Goal: Task Accomplishment & Management: Complete application form

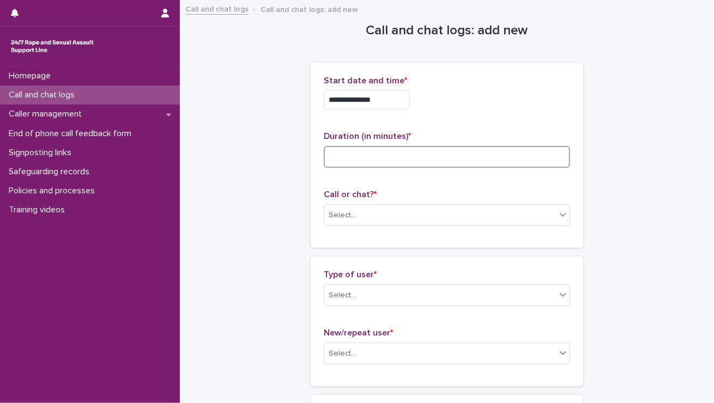
click at [341, 158] on input at bounding box center [447, 157] width 246 height 22
type input "**"
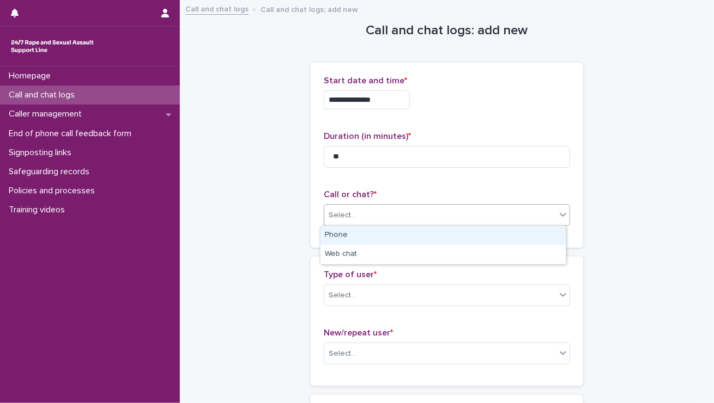
click at [335, 217] on div "Select..." at bounding box center [342, 215] width 27 height 11
click at [335, 224] on div "Select..." at bounding box center [447, 215] width 246 height 22
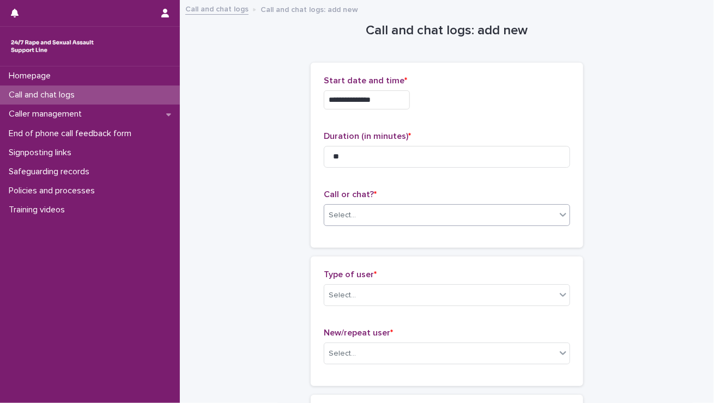
click at [338, 216] on div "Select..." at bounding box center [342, 215] width 27 height 11
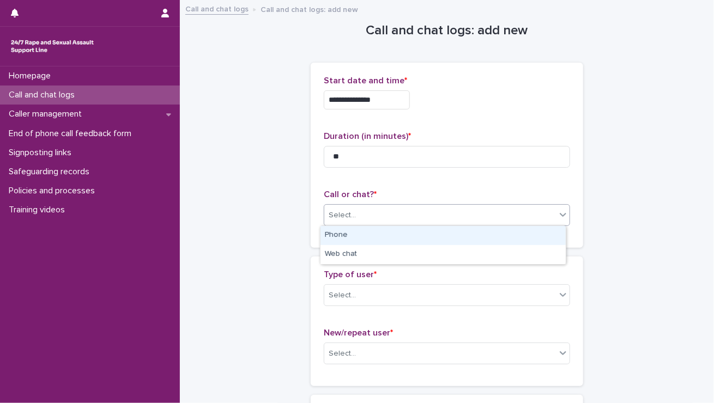
drag, startPoint x: 336, startPoint y: 221, endPoint x: 329, endPoint y: 254, distance: 34.6
click at [333, 236] on div "Phone" at bounding box center [442, 235] width 245 height 19
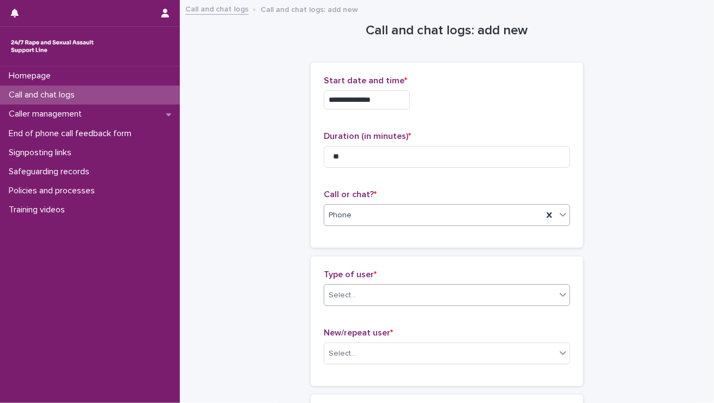
click at [329, 291] on div "Select..." at bounding box center [342, 295] width 27 height 11
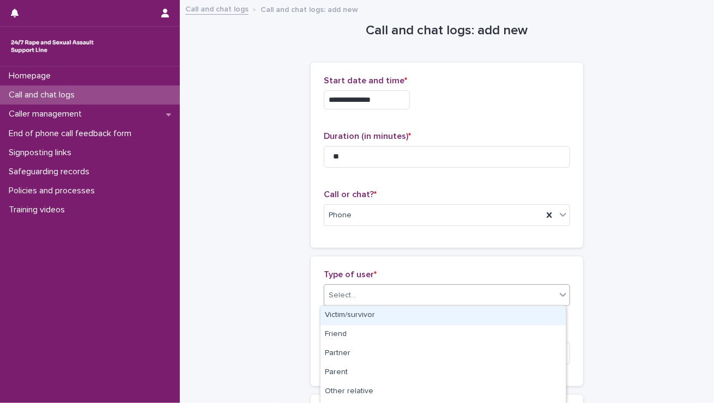
click at [331, 310] on div "Victim/survivor" at bounding box center [442, 315] width 245 height 19
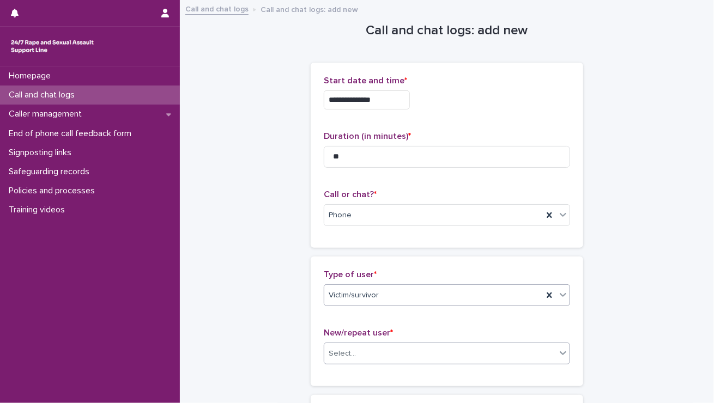
click at [344, 356] on div "Select..." at bounding box center [342, 353] width 27 height 11
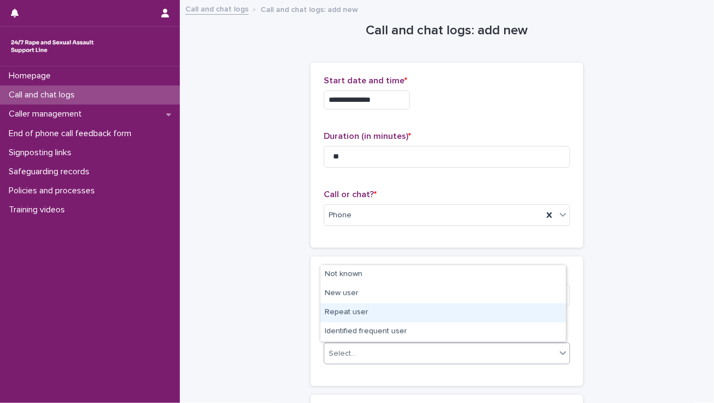
click at [344, 313] on div "Repeat user" at bounding box center [442, 312] width 245 height 19
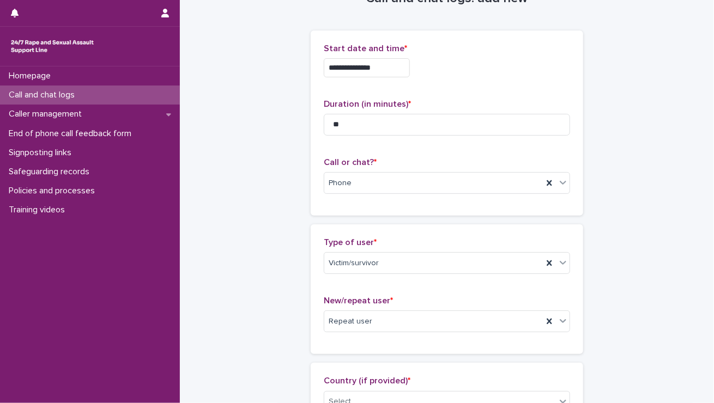
scroll to position [163, 0]
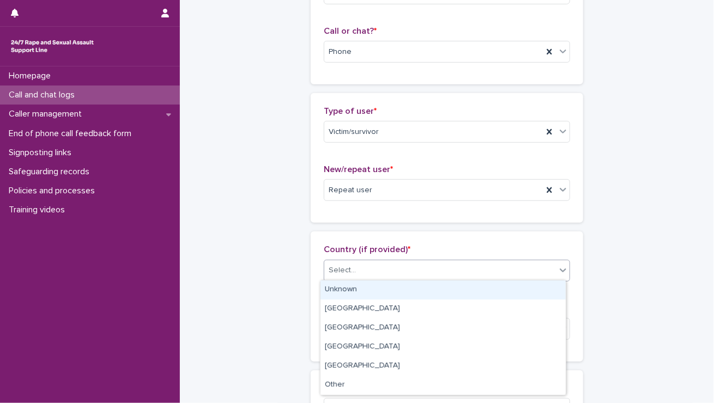
click at [381, 265] on div "Select..." at bounding box center [440, 271] width 232 height 18
click at [366, 291] on div "Unknown" at bounding box center [442, 290] width 245 height 19
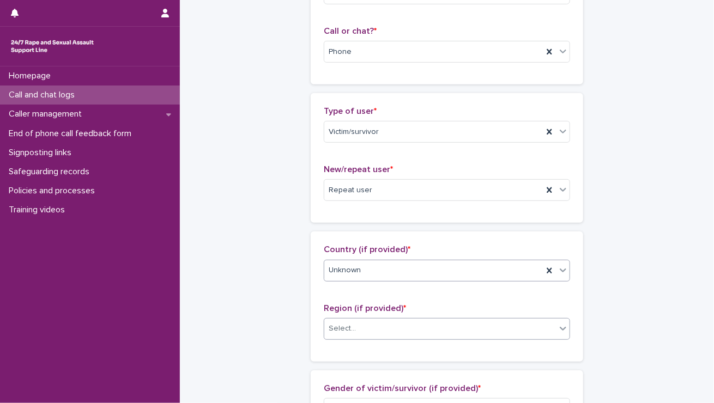
click at [348, 330] on div "Select..." at bounding box center [342, 328] width 27 height 11
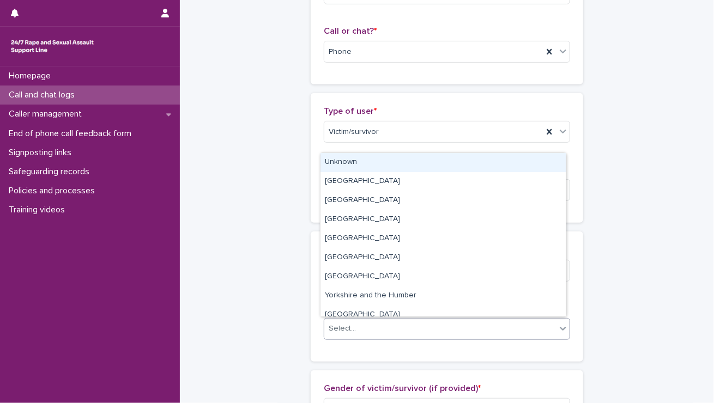
click at [370, 165] on div "Unknown" at bounding box center [442, 162] width 245 height 19
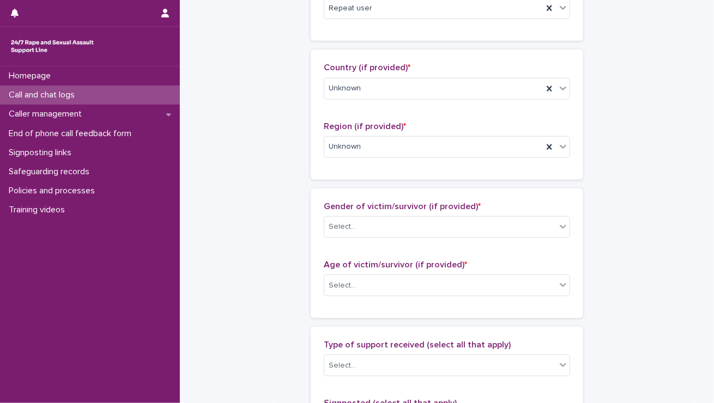
scroll to position [381, 0]
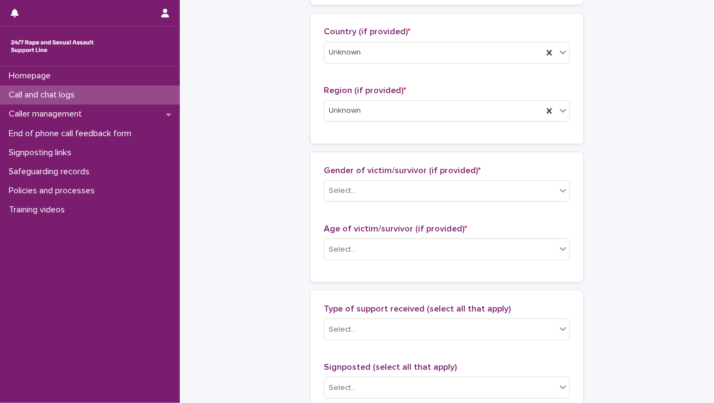
click at [357, 42] on div "Unknown" at bounding box center [447, 53] width 246 height 22
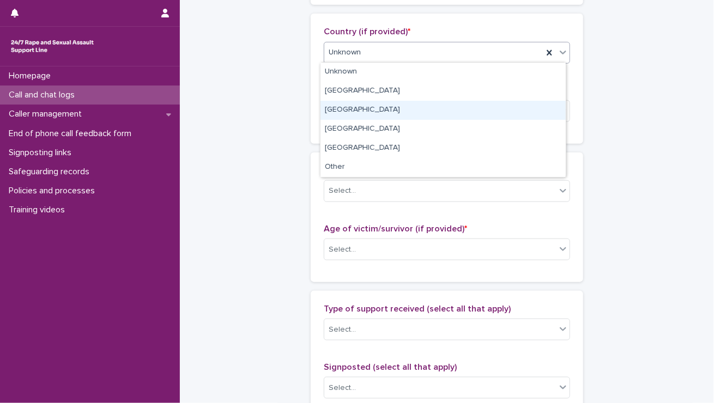
click at [348, 111] on div "Wales" at bounding box center [442, 110] width 245 height 19
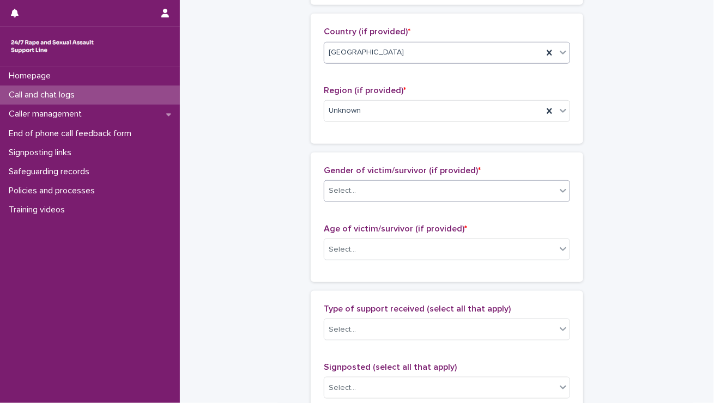
click at [351, 193] on div "Select..." at bounding box center [440, 191] width 232 height 18
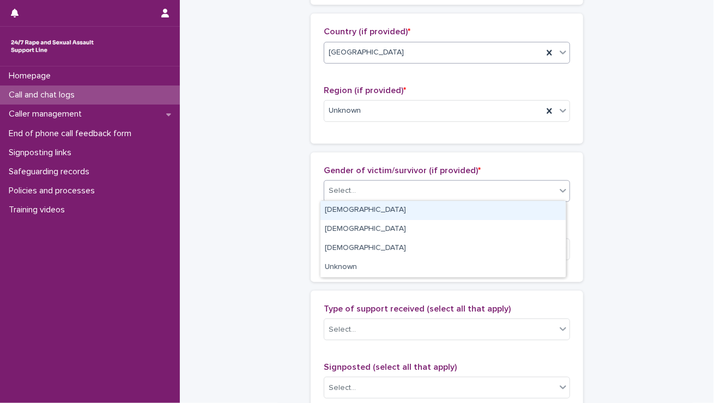
click at [353, 214] on div "Female" at bounding box center [442, 210] width 245 height 19
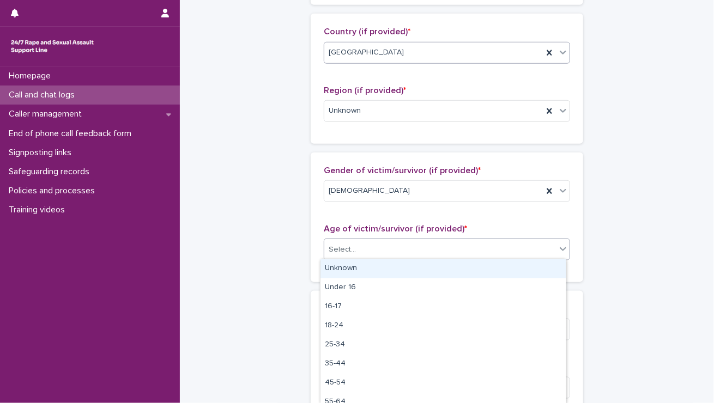
click at [353, 248] on div "Select..." at bounding box center [440, 250] width 232 height 18
click at [338, 269] on div "Unknown" at bounding box center [442, 268] width 245 height 19
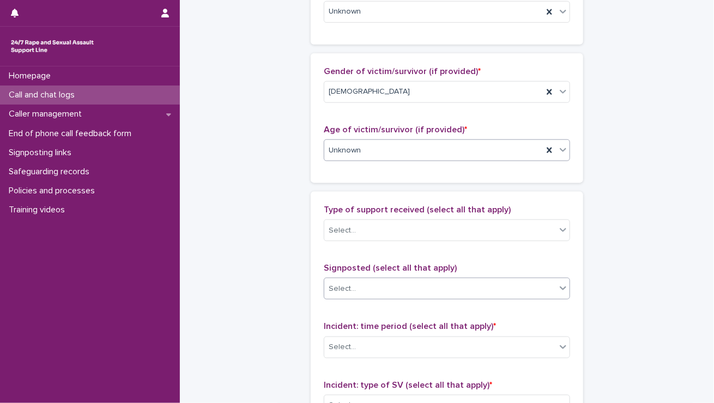
scroll to position [490, 0]
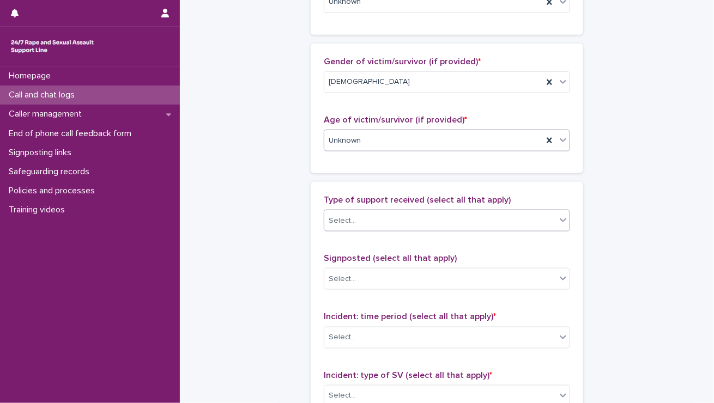
click at [356, 228] on div "Select..." at bounding box center [447, 221] width 246 height 22
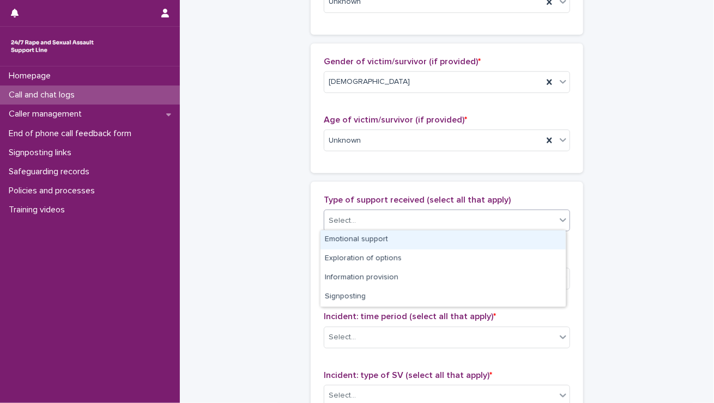
click at [347, 242] on div "Emotional support" at bounding box center [442, 239] width 245 height 19
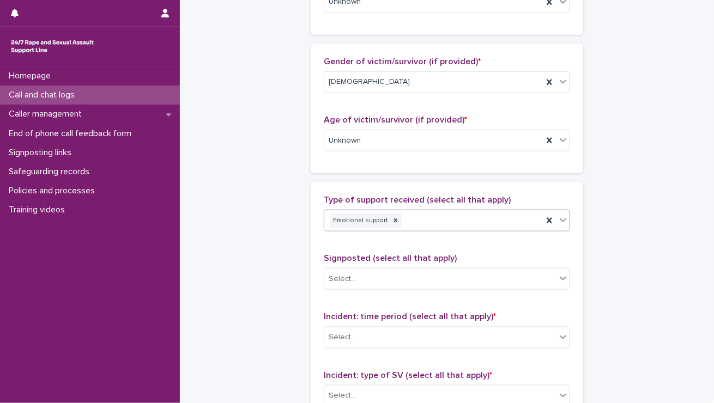
scroll to position [545, 0]
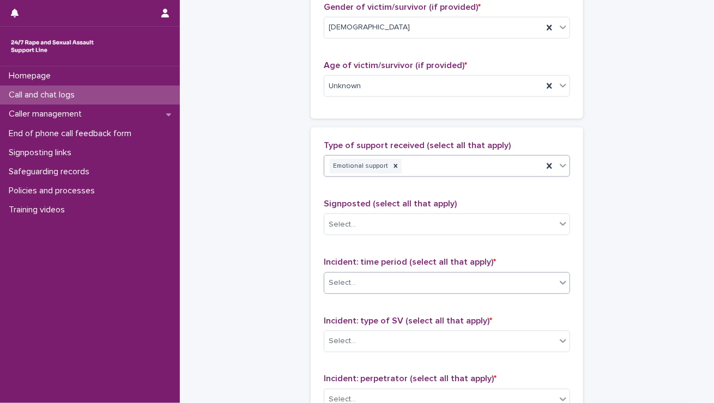
click at [342, 277] on div "Select..." at bounding box center [342, 282] width 27 height 11
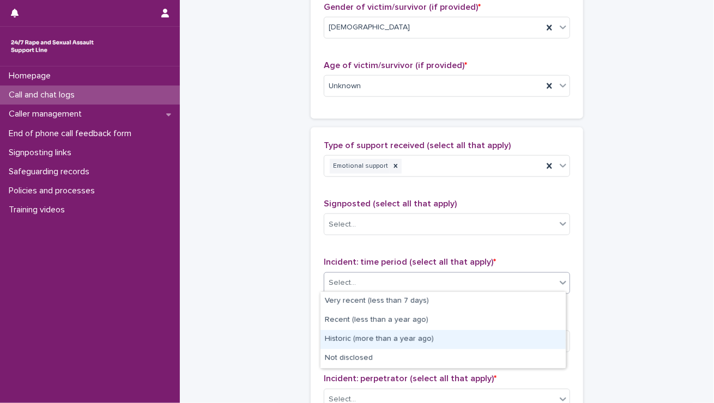
click at [344, 340] on div "Historic (more than a year ago)" at bounding box center [442, 339] width 245 height 19
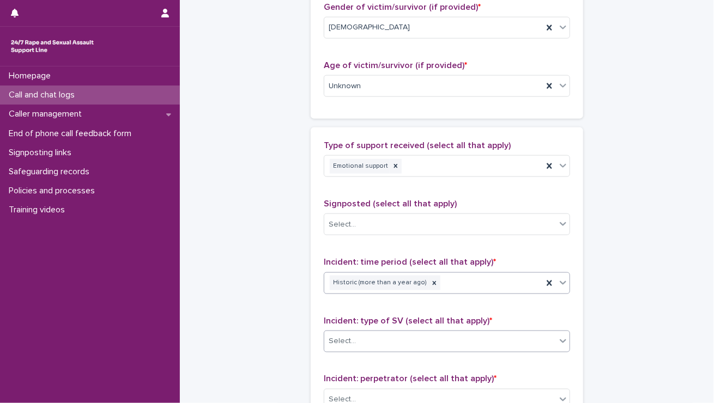
click at [343, 332] on div "Select..." at bounding box center [440, 341] width 232 height 18
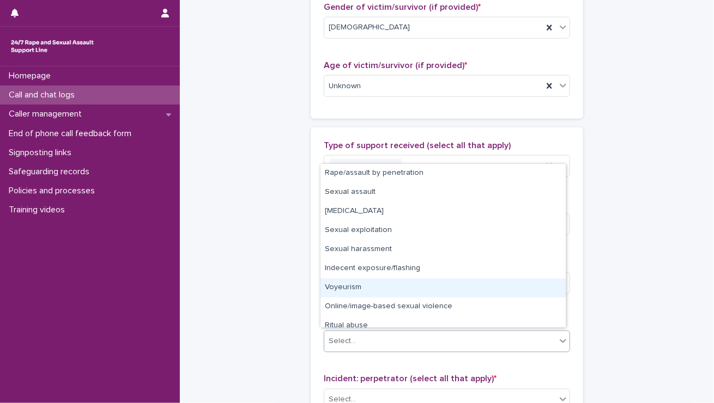
scroll to position [27, 0]
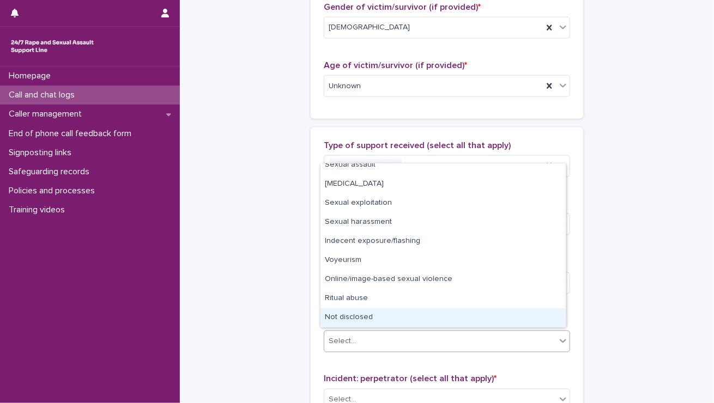
click at [337, 319] on div "Not disclosed" at bounding box center [442, 317] width 245 height 19
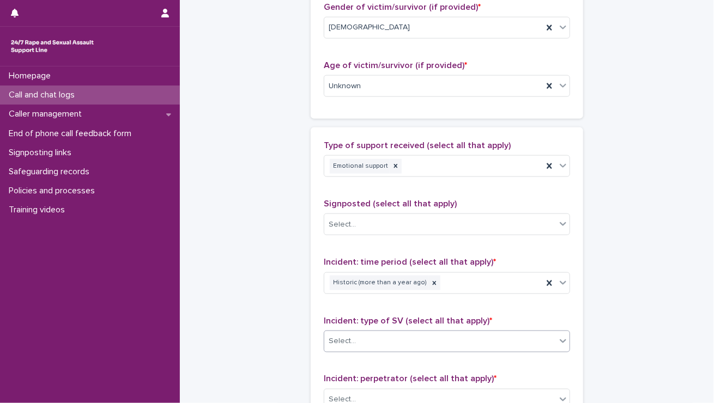
click at [311, 307] on div "Type of support received (select all that apply) Emotional support Signposted (…" at bounding box center [447, 368] width 272 height 482
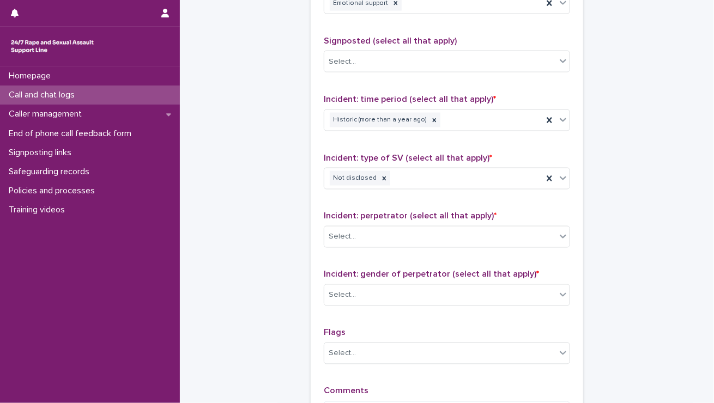
scroll to position [708, 0]
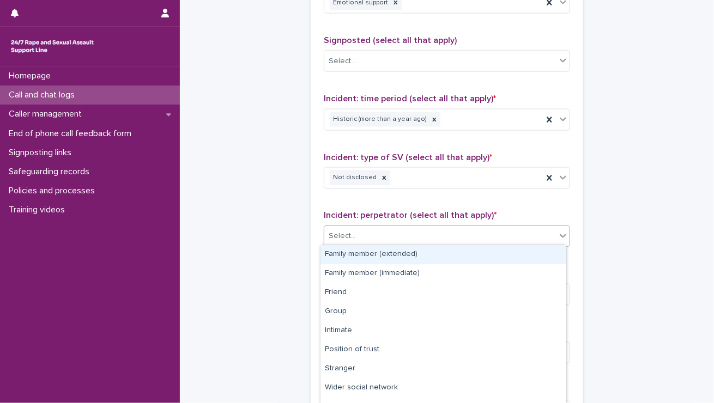
click at [357, 232] on input "text" at bounding box center [357, 236] width 1 height 9
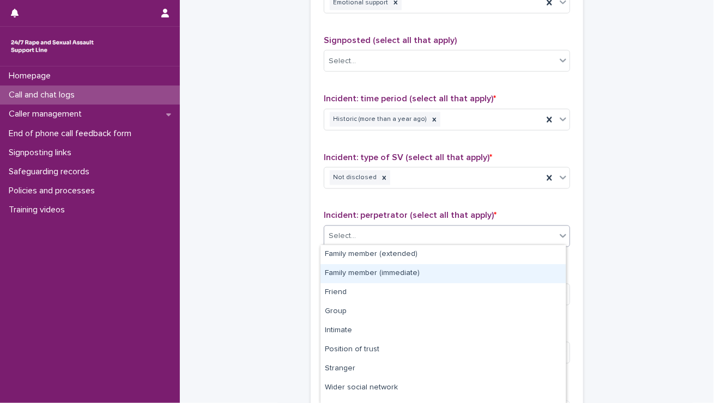
click at [348, 272] on div "Family member (immediate)" at bounding box center [442, 273] width 245 height 19
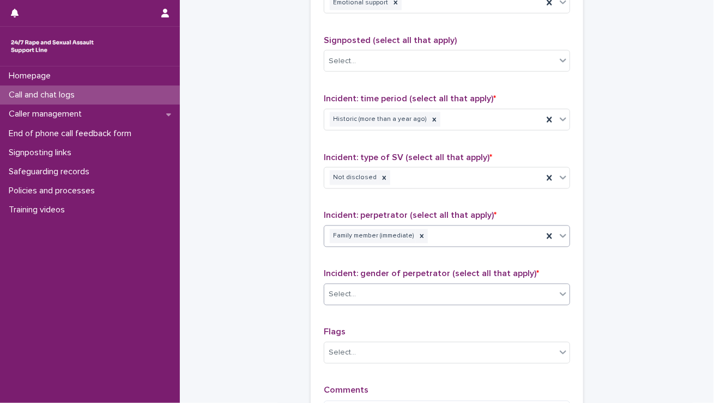
click at [349, 296] on div "Select..." at bounding box center [342, 294] width 27 height 11
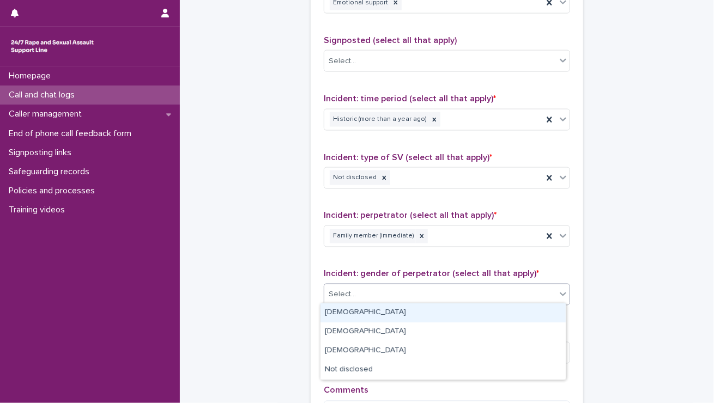
click at [348, 309] on div "Male" at bounding box center [442, 312] width 245 height 19
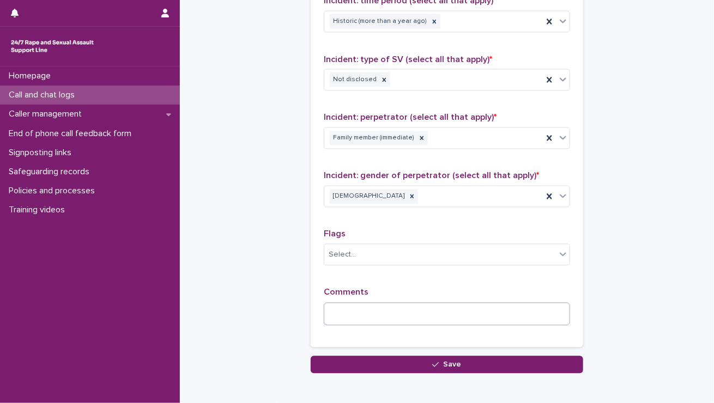
scroll to position [817, 0]
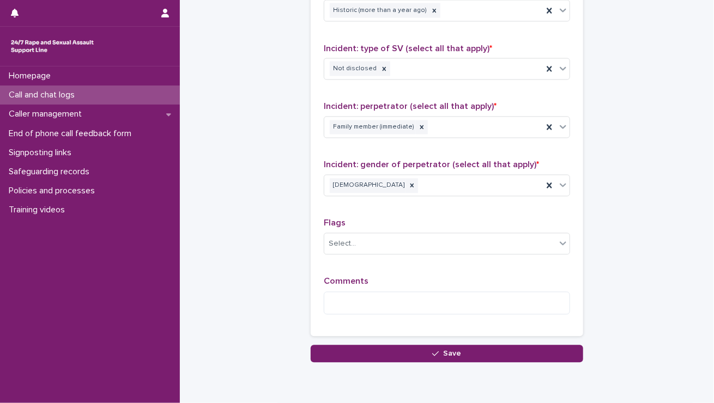
click at [350, 277] on span "Comments" at bounding box center [346, 281] width 45 height 9
click at [351, 299] on textarea at bounding box center [447, 303] width 246 height 23
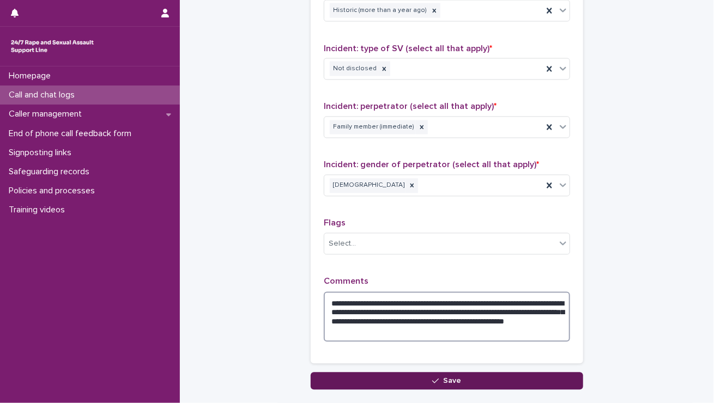
type textarea "**********"
click at [387, 380] on button "Save" at bounding box center [447, 381] width 272 height 17
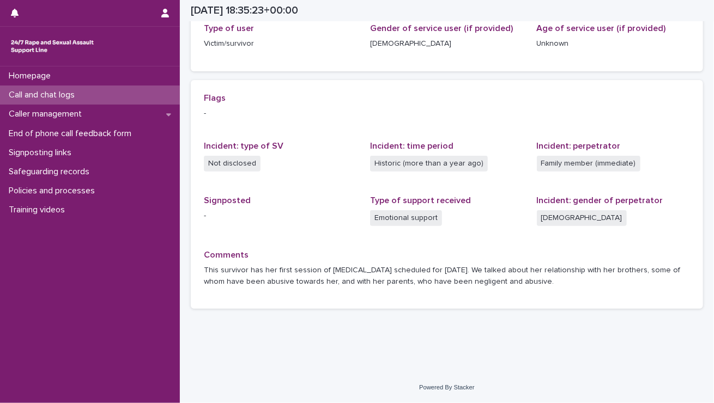
scroll to position [187, 0]
click at [83, 95] on p "Call and chat logs" at bounding box center [43, 95] width 79 height 10
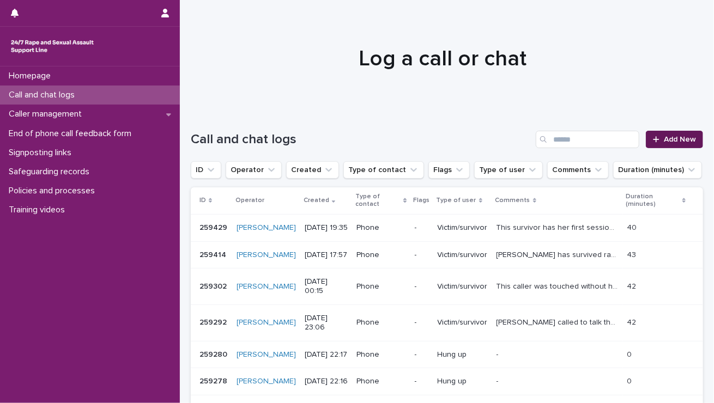
click at [392, 136] on icon at bounding box center [656, 140] width 7 height 8
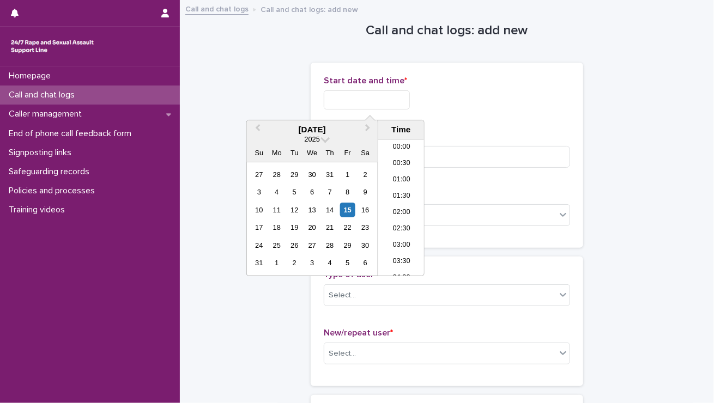
scroll to position [578, 0]
click at [366, 94] on input "text" at bounding box center [367, 99] width 86 height 19
click at [392, 206] on li "19:30" at bounding box center [401, 207] width 46 height 16
drag, startPoint x: 375, startPoint y: 98, endPoint x: 381, endPoint y: 98, distance: 6.5
click at [381, 98] on input "**********" at bounding box center [367, 99] width 86 height 19
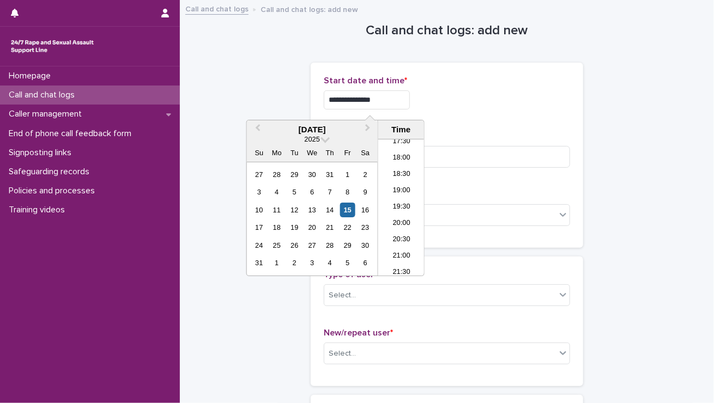
type input "**********"
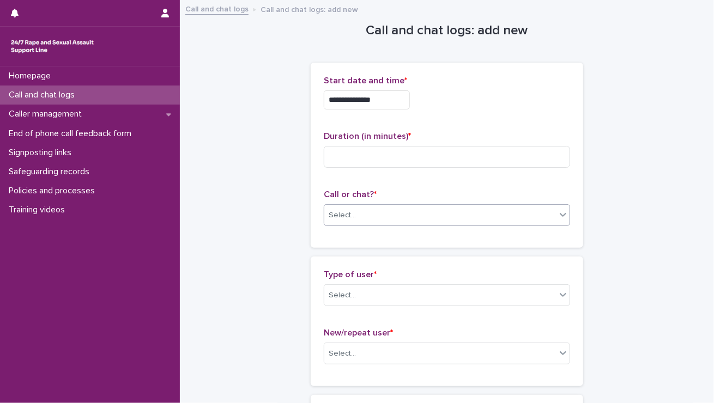
click at [361, 211] on div "Select..." at bounding box center [440, 215] width 232 height 18
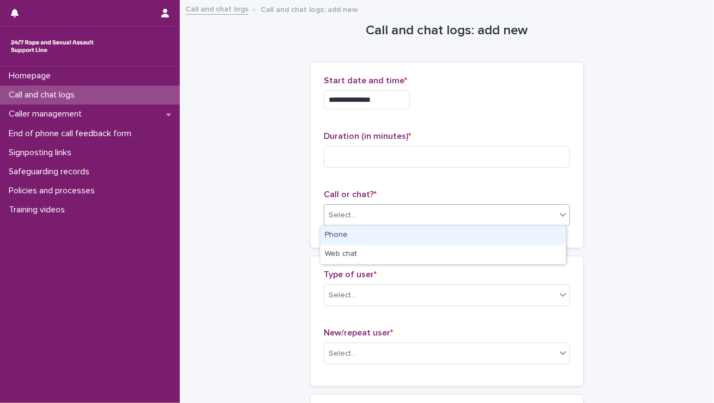
click at [349, 233] on div "Phone" at bounding box center [442, 235] width 245 height 19
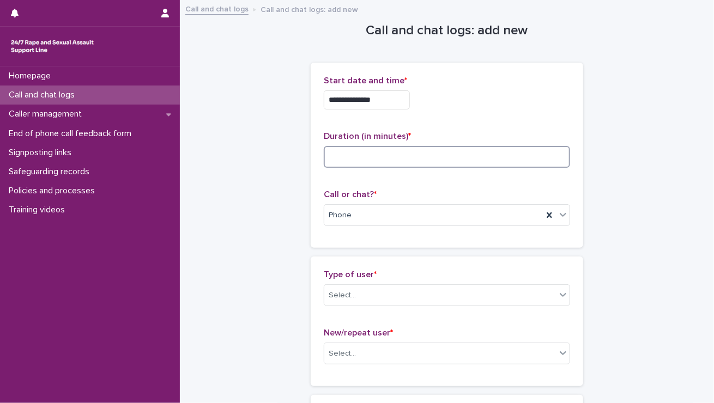
click at [364, 159] on input at bounding box center [447, 157] width 246 height 22
type input "*"
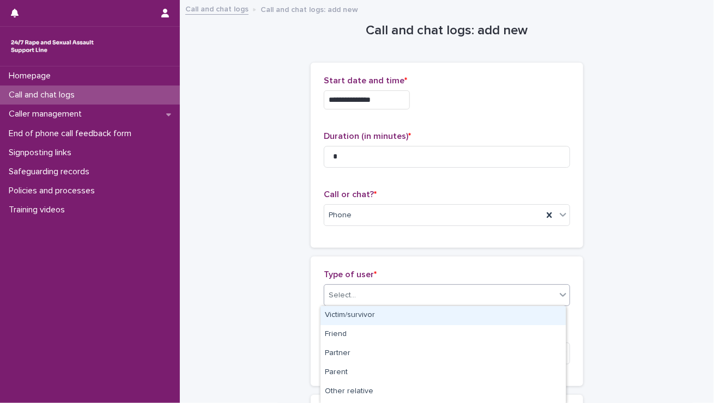
click at [355, 302] on div "Select..." at bounding box center [440, 296] width 232 height 18
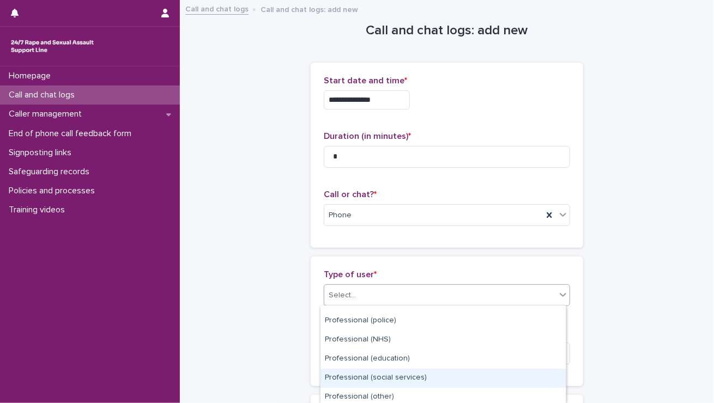
scroll to position [188, 0]
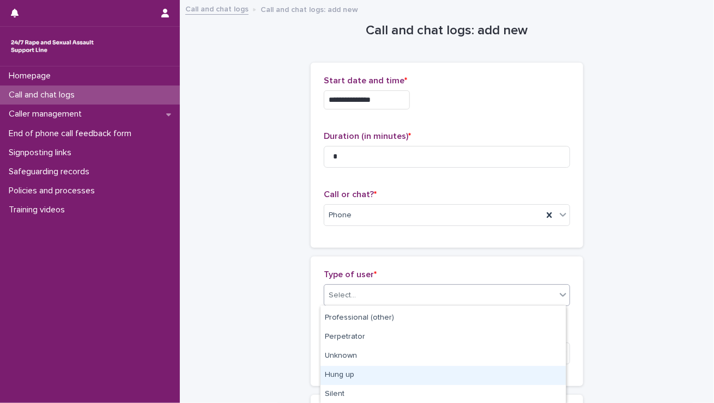
click at [350, 370] on div "Hung up" at bounding box center [442, 375] width 245 height 19
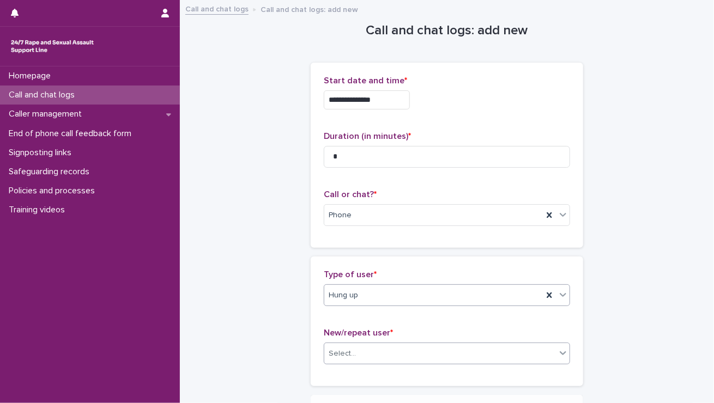
click at [343, 345] on div "Select..." at bounding box center [440, 354] width 232 height 18
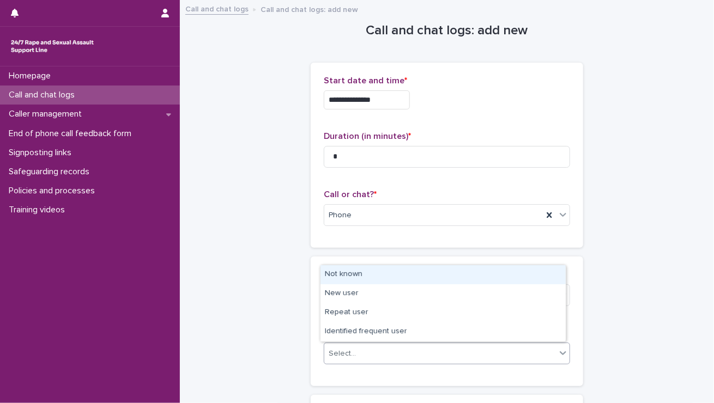
click at [331, 267] on div "Not known" at bounding box center [442, 274] width 245 height 19
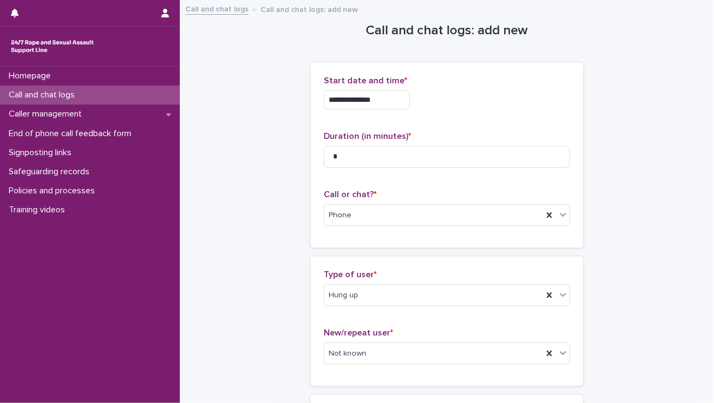
click at [172, 258] on div "Homepage Call and chat logs Caller management End of phone call feedback form S…" at bounding box center [90, 234] width 180 height 337
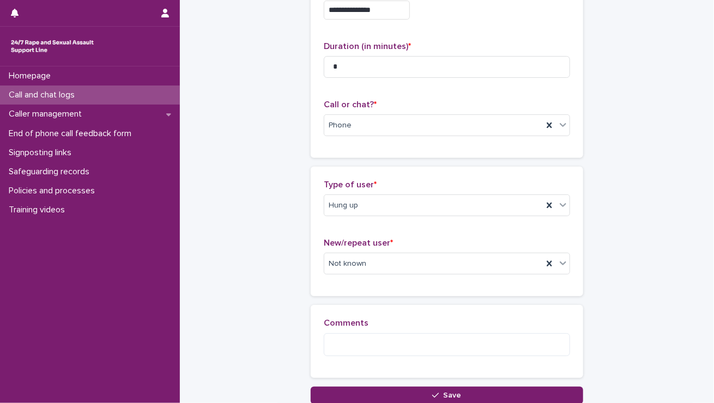
scroll to position [109, 0]
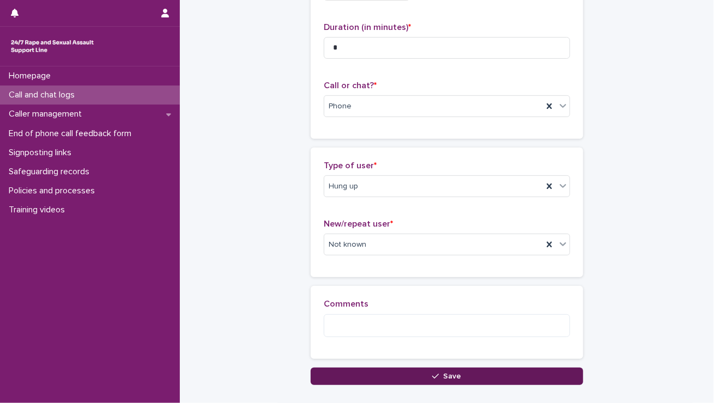
click at [374, 379] on button "Save" at bounding box center [447, 376] width 272 height 17
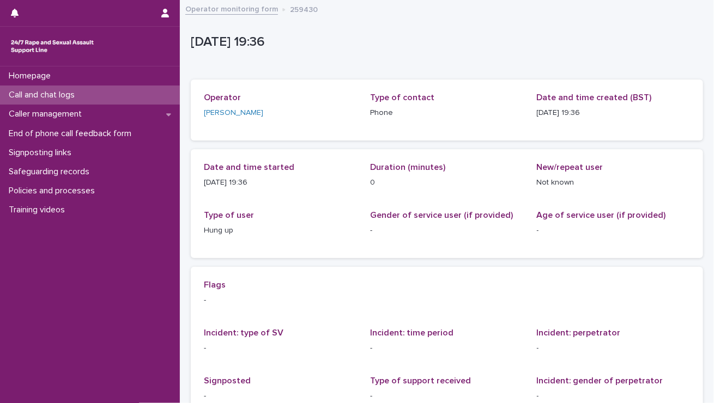
click at [76, 97] on p "Call and chat logs" at bounding box center [43, 95] width 79 height 10
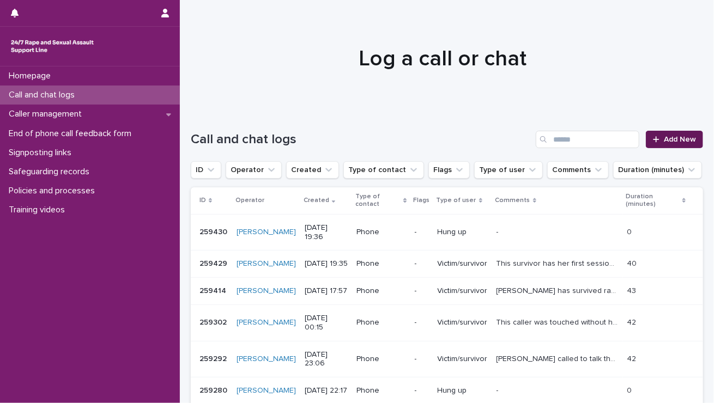
click at [392, 137] on icon at bounding box center [656, 140] width 7 height 8
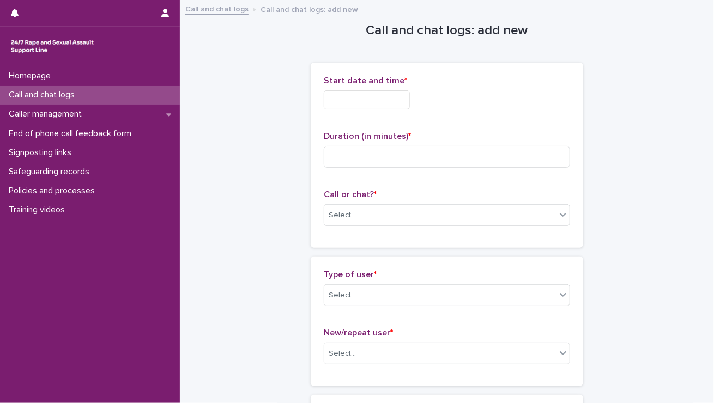
click at [359, 100] on input "text" at bounding box center [367, 99] width 86 height 19
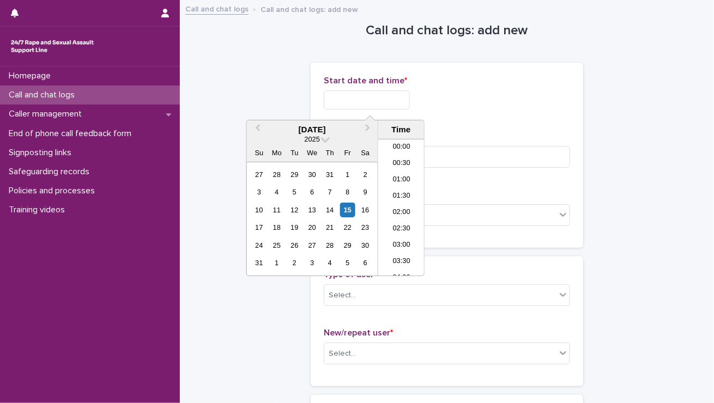
scroll to position [578, 0]
click at [388, 200] on li "19:30" at bounding box center [401, 207] width 46 height 16
drag, startPoint x: 376, startPoint y: 97, endPoint x: 388, endPoint y: 98, distance: 12.0
click at [388, 98] on input "**********" at bounding box center [367, 99] width 86 height 19
type input "**********"
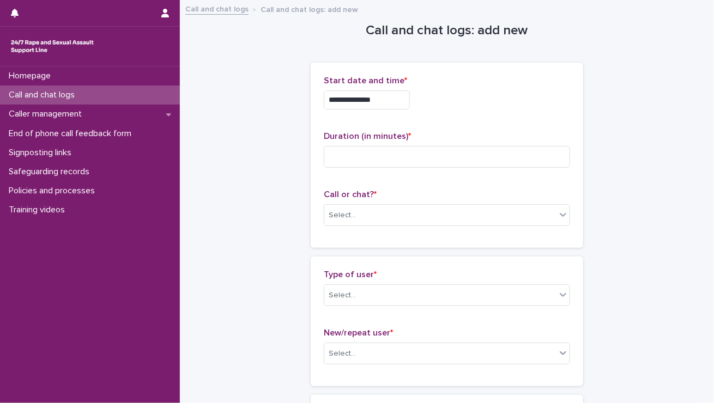
click at [392, 129] on div "**********" at bounding box center [447, 155] width 246 height 159
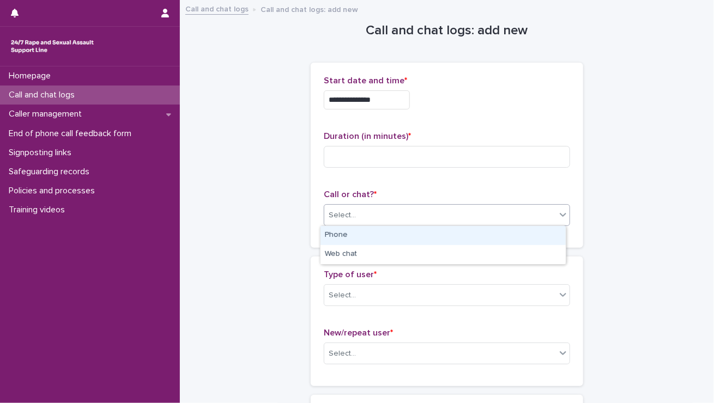
click at [334, 219] on div "Select..." at bounding box center [342, 215] width 27 height 11
click at [333, 236] on div "Phone" at bounding box center [442, 235] width 245 height 19
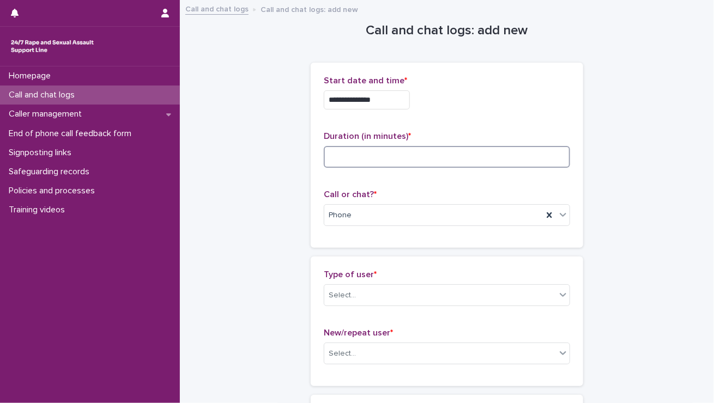
click at [377, 155] on input at bounding box center [447, 157] width 246 height 22
type input "**"
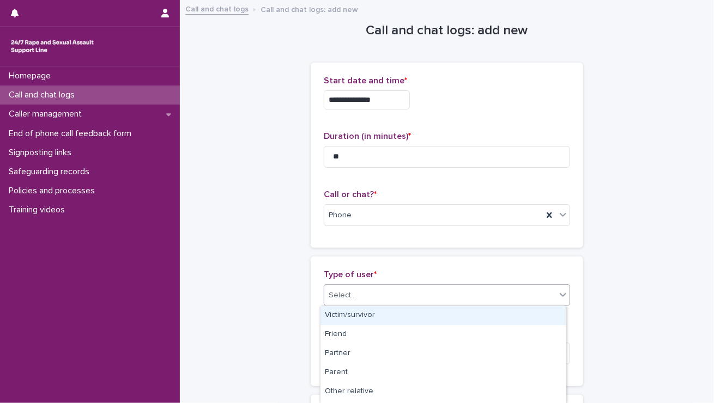
click at [349, 305] on div "Select..." at bounding box center [447, 295] width 246 height 22
click at [345, 315] on div "Victim/survivor" at bounding box center [442, 315] width 245 height 19
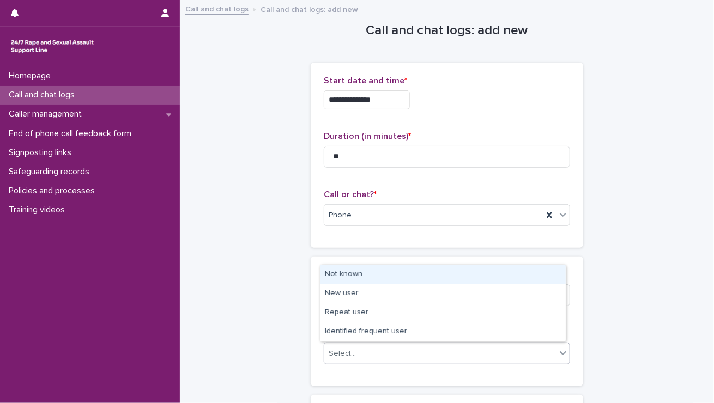
click at [335, 358] on div "Select..." at bounding box center [440, 354] width 232 height 18
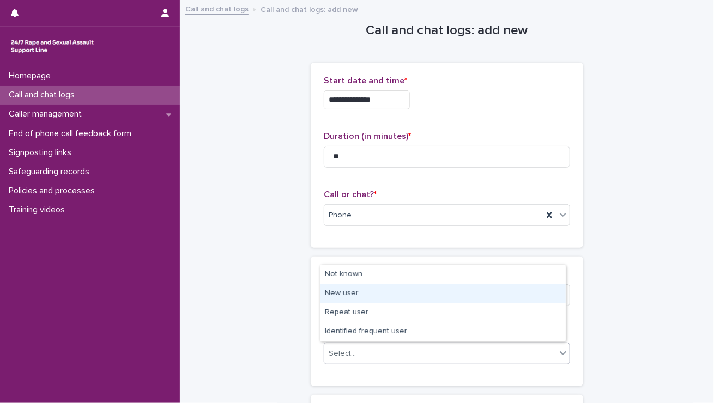
click at [336, 296] on div "New user" at bounding box center [442, 293] width 245 height 19
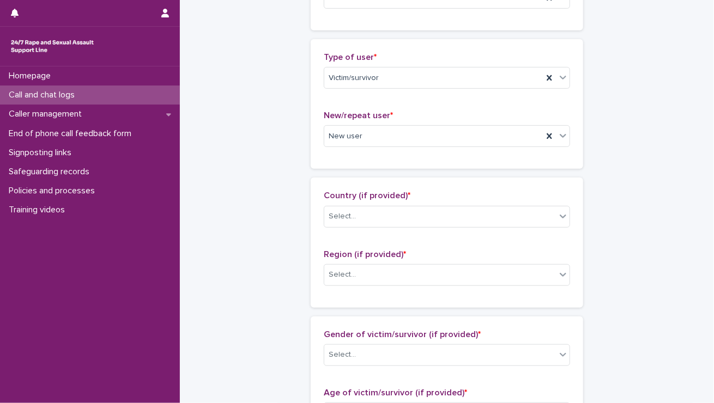
scroll to position [218, 0]
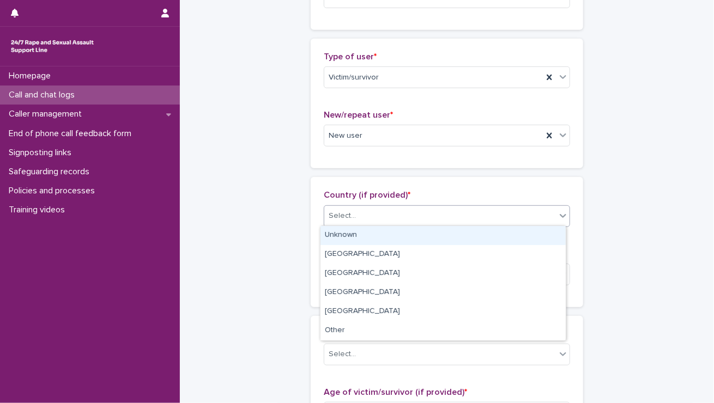
click at [385, 218] on div "Select..." at bounding box center [440, 216] width 232 height 18
click at [373, 235] on div "Unknown" at bounding box center [442, 235] width 245 height 19
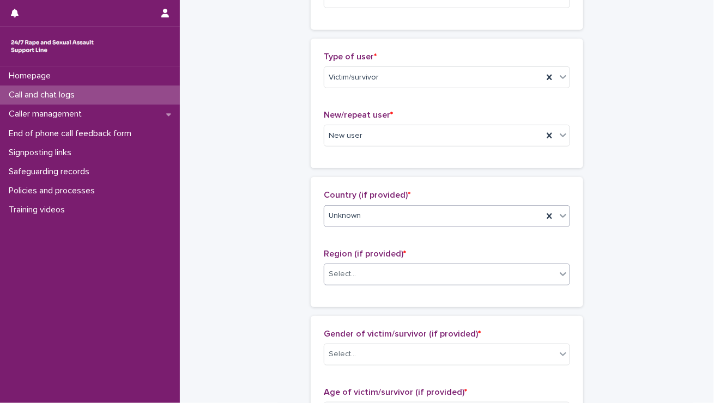
click at [366, 274] on div "Select..." at bounding box center [440, 274] width 232 height 18
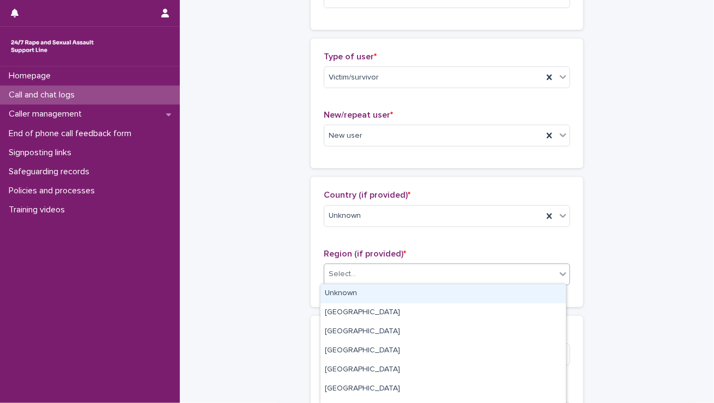
click at [345, 288] on div "Unknown" at bounding box center [442, 293] width 245 height 19
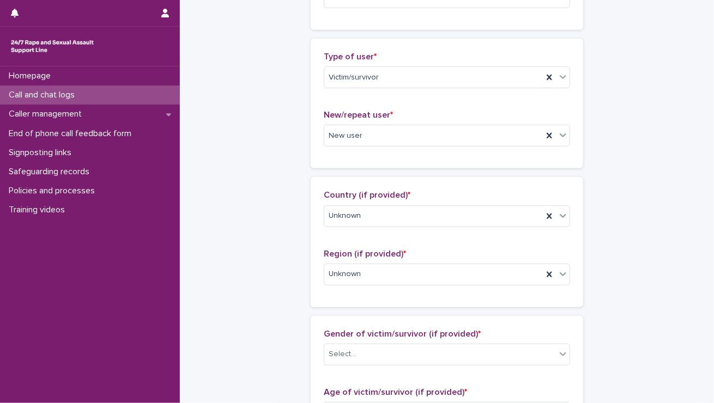
click at [281, 286] on div "**********" at bounding box center [447, 372] width 512 height 1179
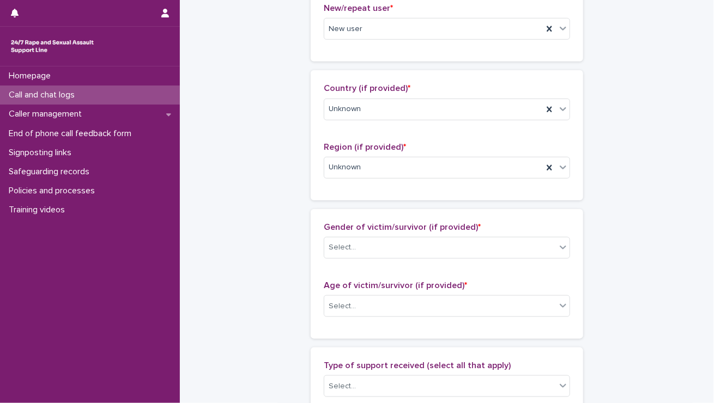
scroll to position [327, 0]
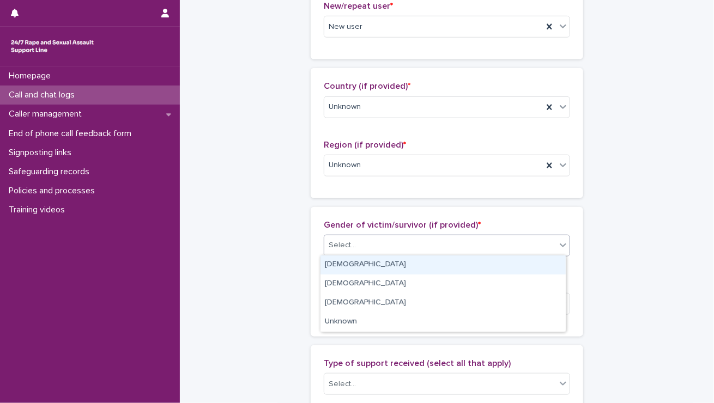
click at [361, 238] on div "Select..." at bounding box center [440, 245] width 232 height 18
click at [345, 269] on div "Female" at bounding box center [442, 265] width 245 height 19
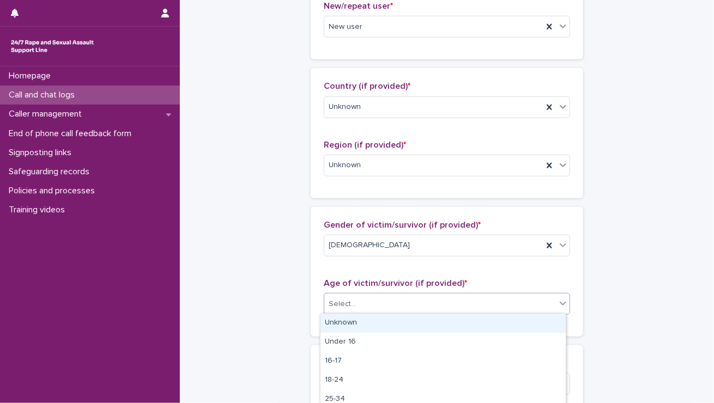
click at [349, 305] on div "Select..." at bounding box center [342, 304] width 27 height 11
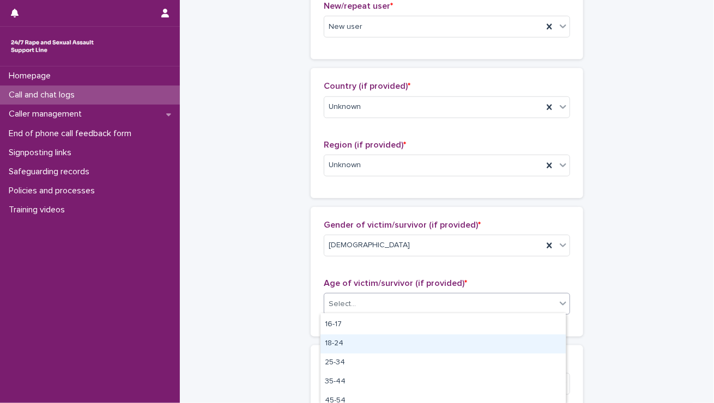
scroll to position [54, 0]
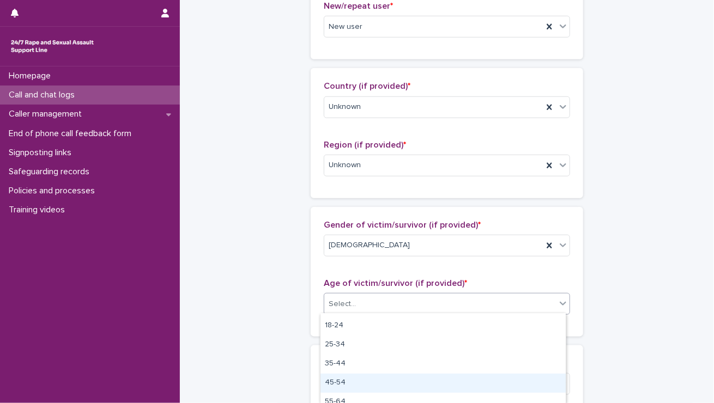
click at [362, 374] on div "45-54" at bounding box center [442, 383] width 245 height 19
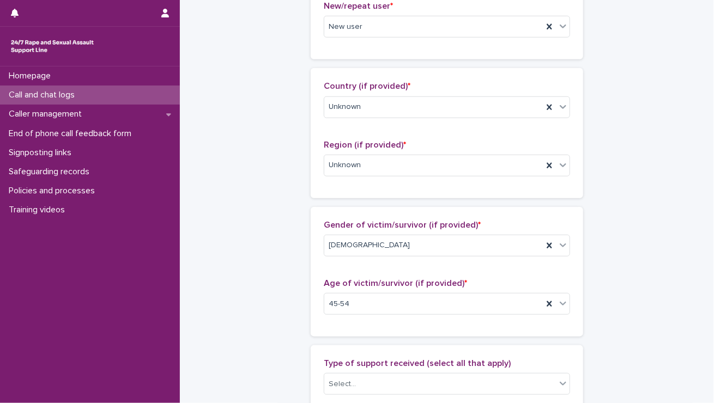
click at [266, 331] on div "**********" at bounding box center [447, 263] width 512 height 1179
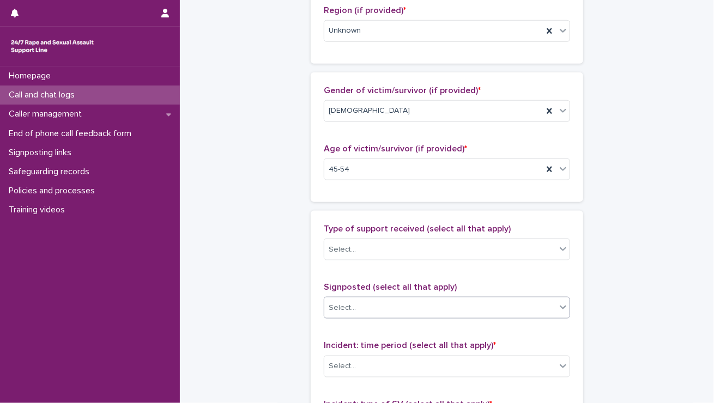
scroll to position [490, 0]
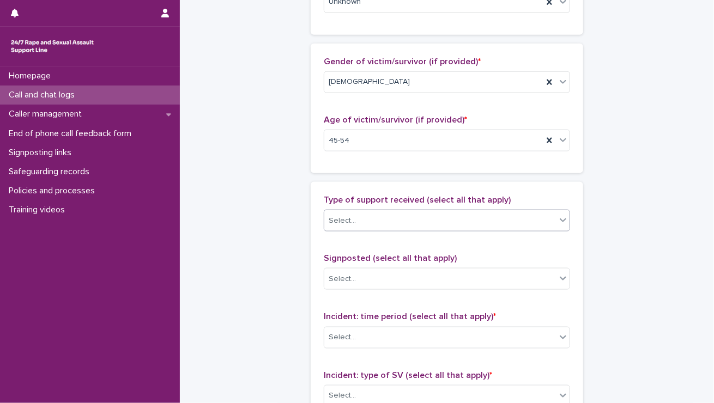
click at [368, 215] on div "Select..." at bounding box center [440, 221] width 232 height 18
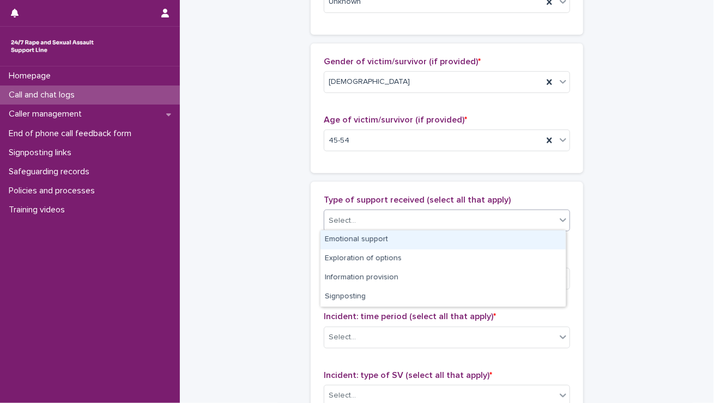
click at [344, 239] on div "Emotional support" at bounding box center [442, 239] width 245 height 19
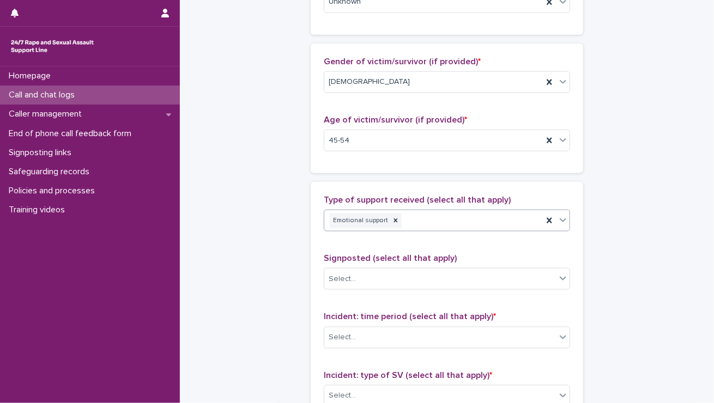
click at [392, 222] on div "Emotional support" at bounding box center [433, 220] width 218 height 19
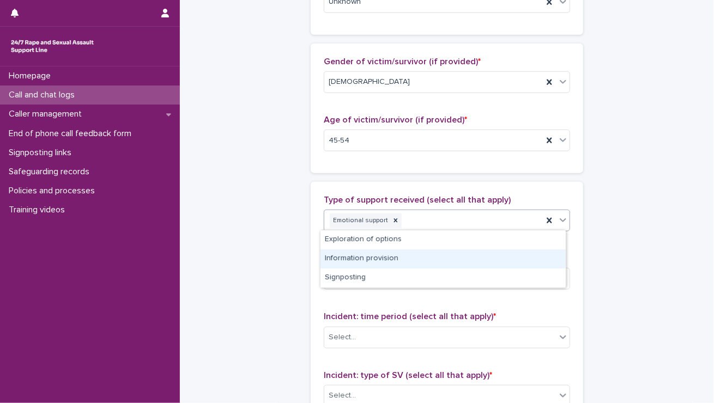
click at [384, 254] on div "Information provision" at bounding box center [442, 259] width 245 height 19
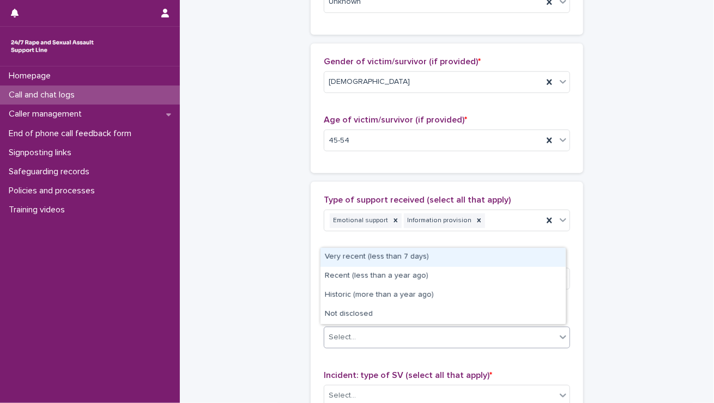
click at [336, 332] on div "Select..." at bounding box center [342, 337] width 27 height 11
click at [331, 250] on div "Very recent (less than 7 days)" at bounding box center [442, 257] width 245 height 19
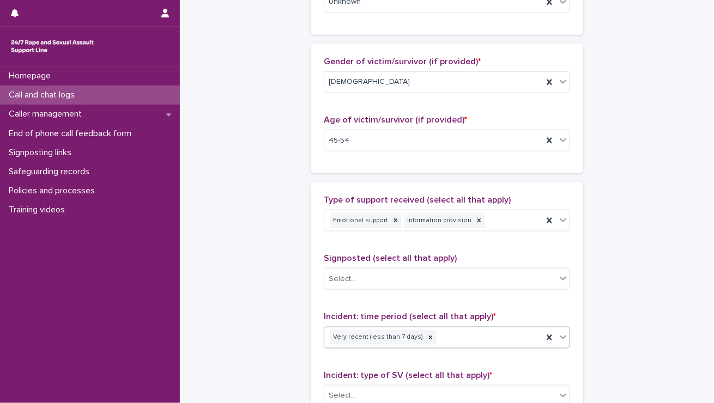
click at [263, 203] on div "**********" at bounding box center [447, 100] width 512 height 1179
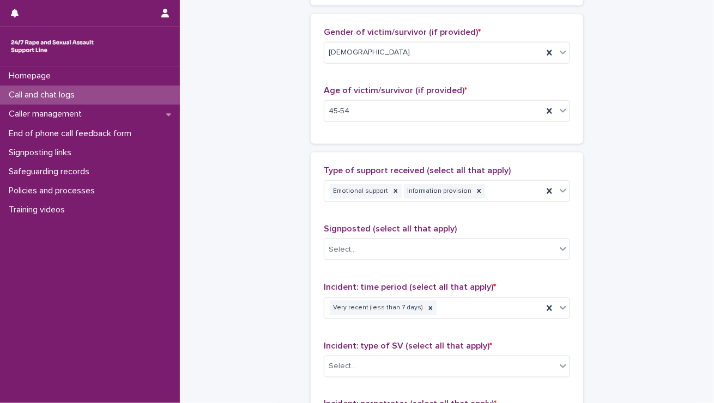
scroll to position [599, 0]
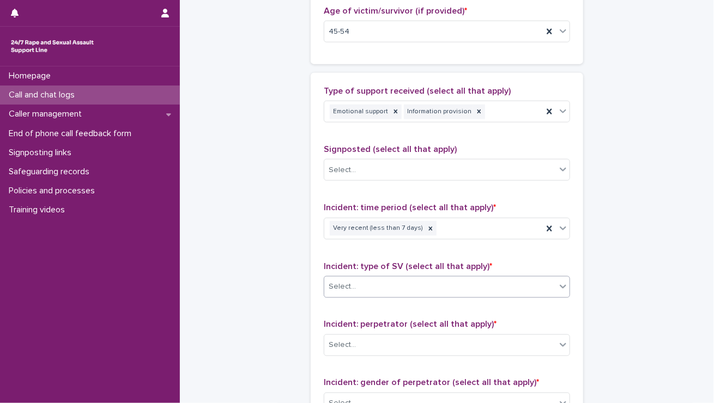
click at [348, 286] on div "Select..." at bounding box center [342, 286] width 27 height 11
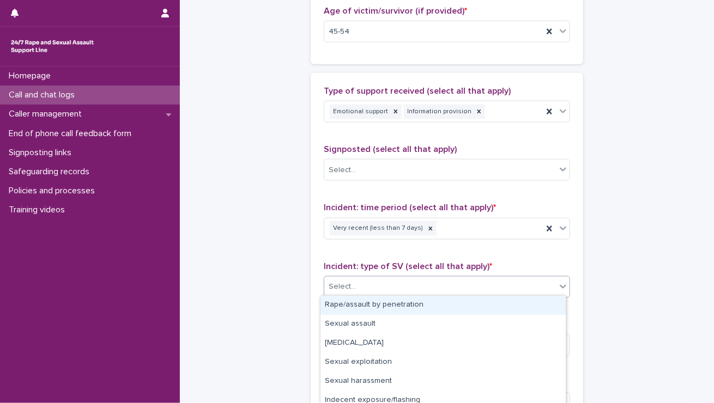
click at [347, 305] on div "Rape/assault by penetration" at bounding box center [442, 305] width 245 height 19
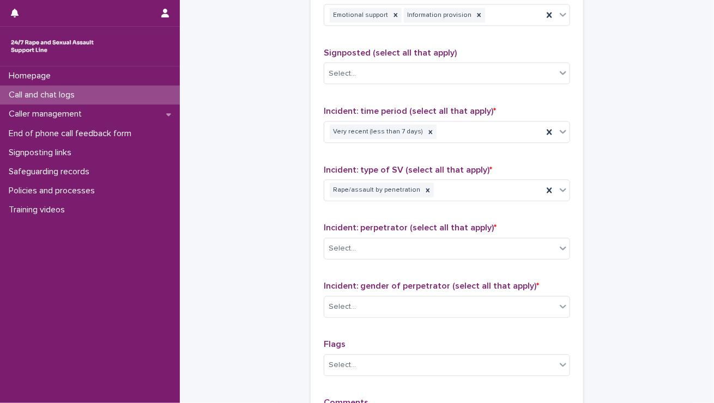
scroll to position [708, 0]
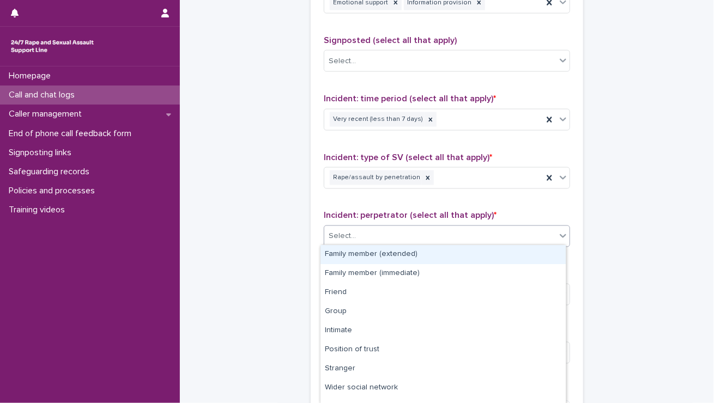
click at [341, 241] on div "Select..." at bounding box center [440, 237] width 232 height 18
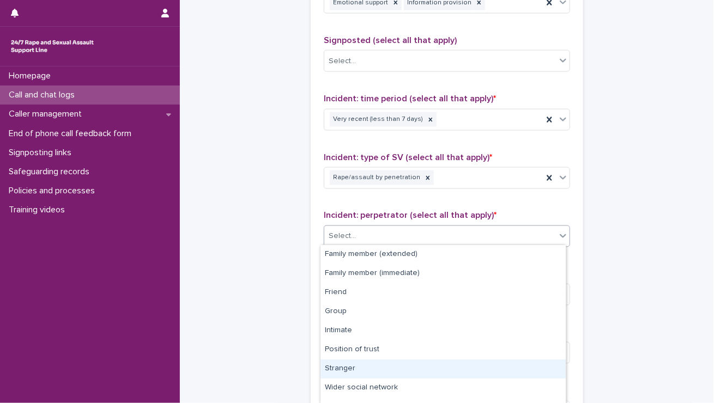
drag, startPoint x: 341, startPoint y: 358, endPoint x: 337, endPoint y: 364, distance: 7.1
click at [338, 364] on div "Stranger" at bounding box center [442, 369] width 245 height 19
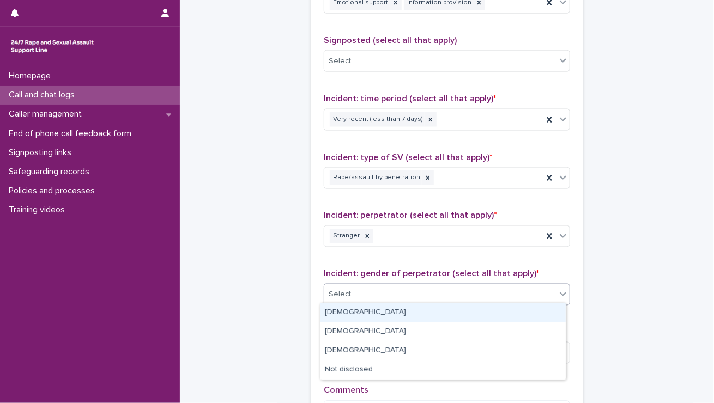
drag, startPoint x: 355, startPoint y: 288, endPoint x: 344, endPoint y: 304, distance: 19.3
click at [355, 288] on div "Select..." at bounding box center [440, 295] width 232 height 18
click at [343, 307] on div "Male" at bounding box center [442, 312] width 245 height 19
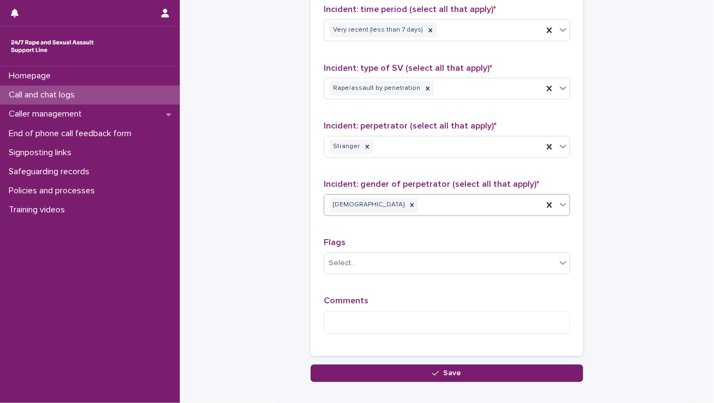
scroll to position [817, 0]
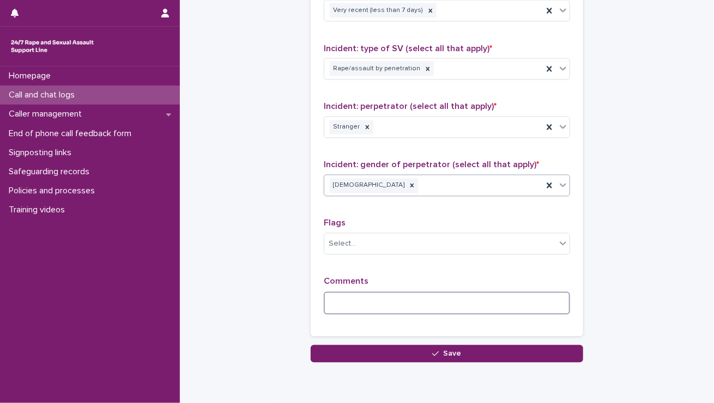
click at [370, 298] on textarea at bounding box center [447, 303] width 246 height 23
type textarea "**********"
